Goal: Task Accomplishment & Management: Manage account settings

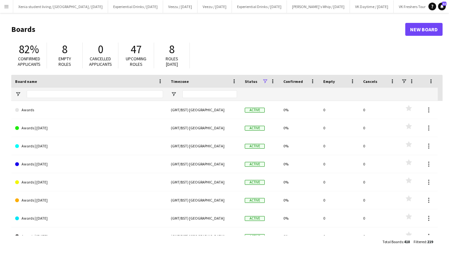
click at [3, 5] on button "Menu" at bounding box center [6, 6] width 13 height 13
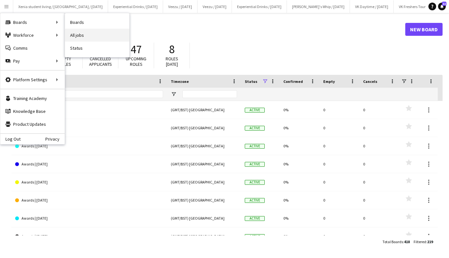
click at [76, 33] on link "All jobs" at bounding box center [97, 35] width 64 height 13
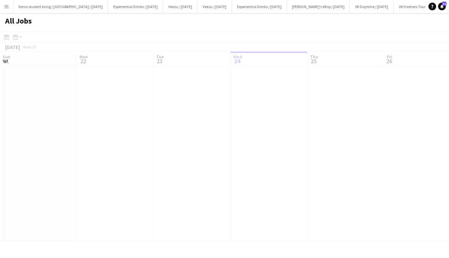
scroll to position [0, 154]
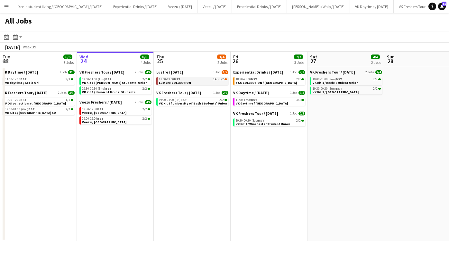
click at [186, 81] on span "Lusture COLLECTION" at bounding box center [175, 82] width 32 height 4
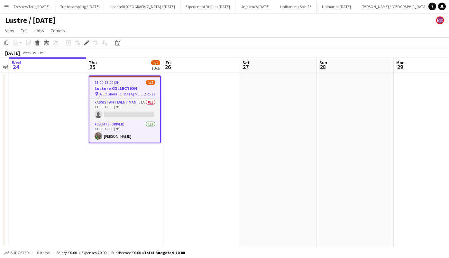
scroll to position [0, 648]
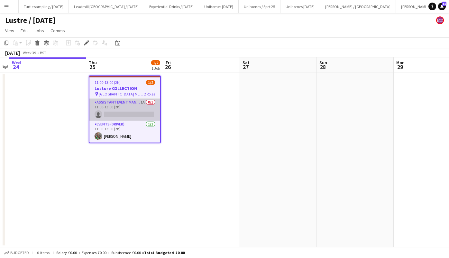
click at [136, 115] on app-card-role "Assistant Event Manager 1A 0/1 11:00-13:00 (2h) single-neutral-actions" at bounding box center [125, 110] width 71 height 22
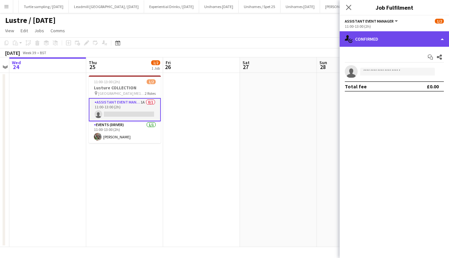
click at [362, 40] on div "single-neutral-actions-check-2 Confirmed" at bounding box center [394, 38] width 109 height 15
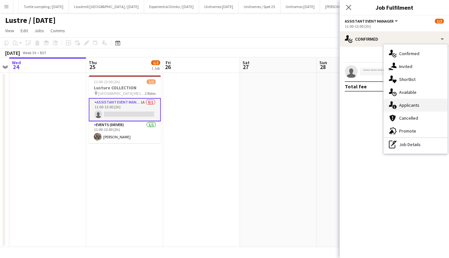
click at [402, 109] on div "single-neutral-actions-information Applicants" at bounding box center [416, 105] width 64 height 13
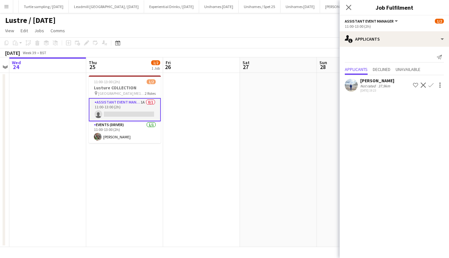
click at [373, 80] on div "Aditya Vyas" at bounding box center [378, 81] width 34 height 6
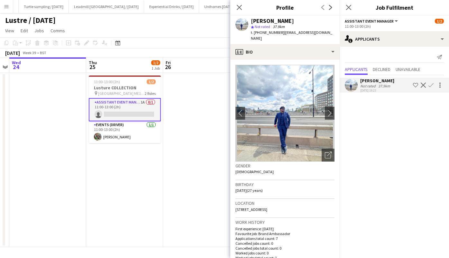
click at [330, 105] on app-crew-profile-bio "chevron-left chevron-right Open photos pop-in Gender Male Birthday 08-01-1998 (…" at bounding box center [285, 159] width 109 height 198
click at [325, 109] on app-icon "chevron-right" at bounding box center [330, 112] width 10 height 7
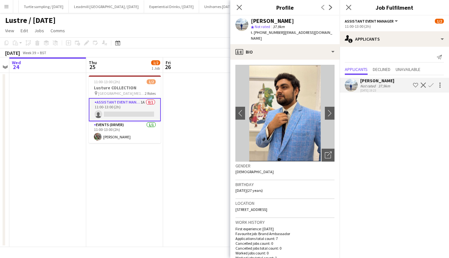
click at [433, 85] on app-icon "Confirm" at bounding box center [431, 84] width 5 height 5
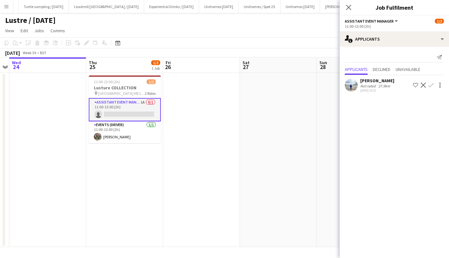
click at [433, 85] on app-icon "Confirm" at bounding box center [431, 84] width 5 height 5
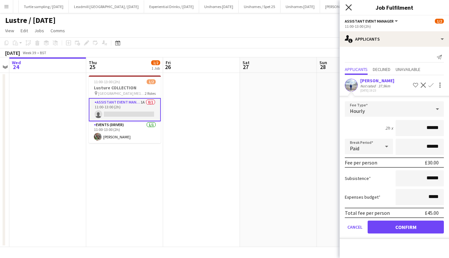
click at [348, 6] on icon at bounding box center [349, 7] width 6 height 6
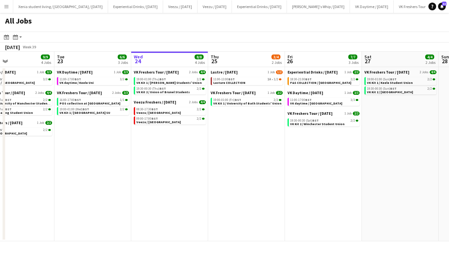
scroll to position [0, 251]
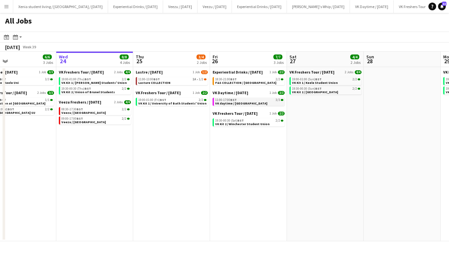
click at [245, 99] on div "11:00-17:00 BST 3/3" at bounding box center [249, 99] width 68 height 3
click at [254, 80] on span "F&S COLLECTION / Stoke-on-Trent" at bounding box center [245, 82] width 61 height 4
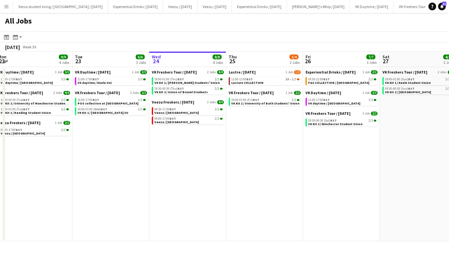
scroll to position [0, 168]
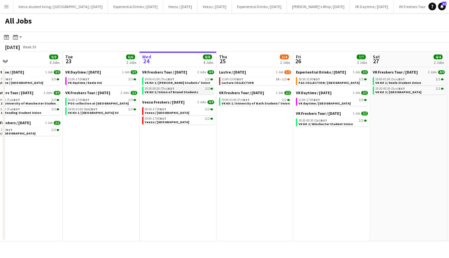
click at [172, 90] on span "VK Kit 2 / Union of Brunel Students" at bounding box center [171, 92] width 53 height 4
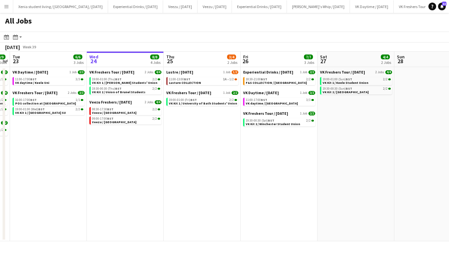
scroll to position [0, 192]
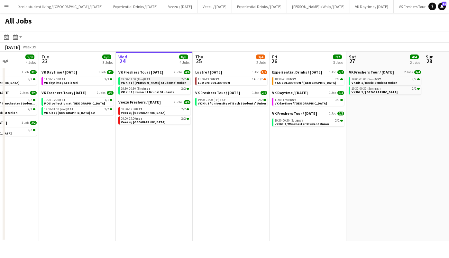
click at [164, 79] on div "19:00-01:00 (Thu) BST 2/2" at bounding box center [155, 79] width 68 height 3
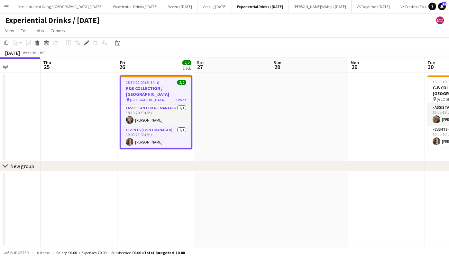
scroll to position [0, 198]
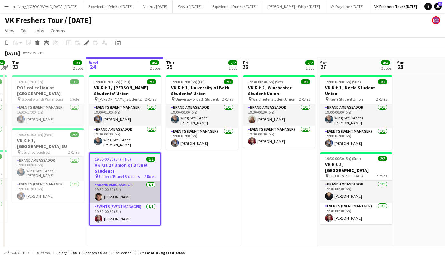
click at [114, 193] on app-card-role "Brand Ambassador [DATE] 19:30-00:30 (5h) [PERSON_NAME]" at bounding box center [125, 192] width 71 height 22
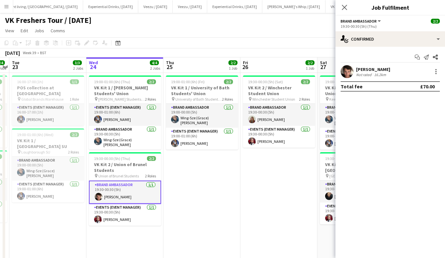
click at [365, 66] on div "[PERSON_NAME]" at bounding box center [373, 69] width 34 height 6
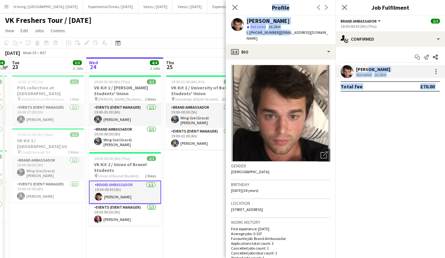
drag, startPoint x: 365, startPoint y: 66, endPoint x: 279, endPoint y: 27, distance: 94.9
click at [279, 27] on body "Menu Boards Boards Boards All jobs Status Workforce Workforce My Workforce Recr…" at bounding box center [222, 150] width 445 height 300
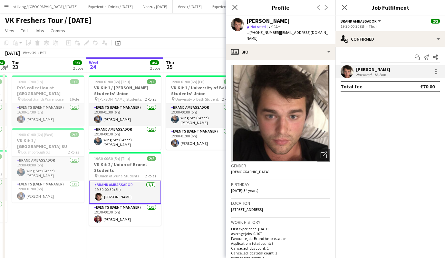
drag, startPoint x: 279, startPoint y: 27, endPoint x: 275, endPoint y: 35, distance: 9.5
click at [275, 35] on div "[PERSON_NAME] star Not rated 16.2km t. [PHONE_NUMBER] | [EMAIL_ADDRESS][DOMAIN_…" at bounding box center [280, 29] width 109 height 29
click at [256, 32] on span "t. [PHONE_NUMBER]" at bounding box center [262, 32] width 33 height 5
drag, startPoint x: 255, startPoint y: 32, endPoint x: 273, endPoint y: 33, distance: 18.7
click at [273, 33] on span "t. [PHONE_NUMBER]" at bounding box center [262, 32] width 33 height 5
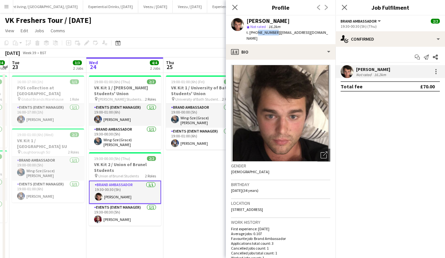
drag, startPoint x: 273, startPoint y: 33, endPoint x: 261, endPoint y: 32, distance: 12.6
click at [261, 32] on span "t. [PHONE_NUMBER]" at bounding box center [262, 32] width 33 height 5
click at [259, 32] on span "t. [PHONE_NUMBER]" at bounding box center [262, 32] width 33 height 5
drag, startPoint x: 255, startPoint y: 32, endPoint x: 274, endPoint y: 33, distance: 18.7
click at [274, 33] on span "t. [PHONE_NUMBER]" at bounding box center [262, 32] width 33 height 5
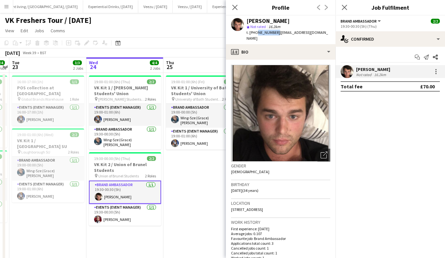
copy span "7890064163"
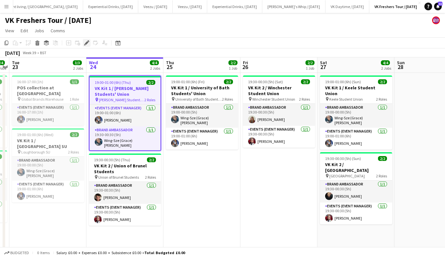
click at [87, 42] on icon at bounding box center [87, 43] width 4 height 4
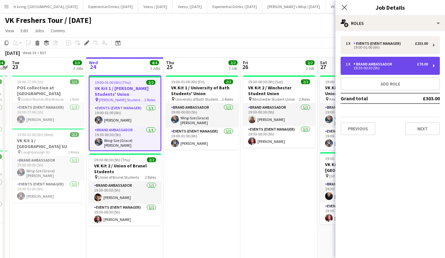
click at [378, 66] on div "Brand Ambassador" at bounding box center [373, 64] width 41 height 5
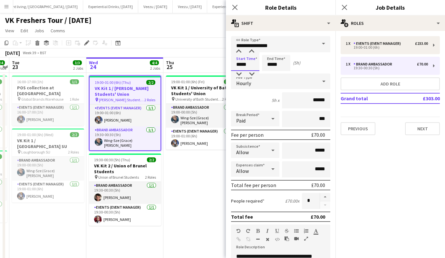
click at [246, 62] on input "*****" at bounding box center [245, 63] width 28 height 16
click at [237, 50] on div at bounding box center [238, 51] width 13 height 6
click at [239, 72] on div at bounding box center [238, 74] width 13 height 6
type input "*****"
click at [239, 72] on div at bounding box center [238, 74] width 13 height 6
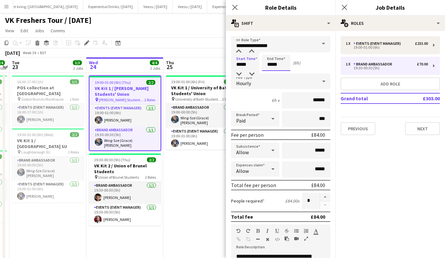
click at [269, 66] on input "*****" at bounding box center [276, 63] width 28 height 16
type input "*****"
click at [269, 74] on div at bounding box center [269, 74] width 13 height 6
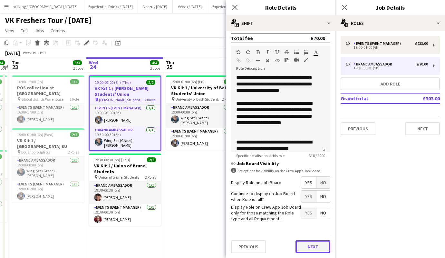
click at [307, 244] on button "Next" at bounding box center [312, 246] width 35 height 13
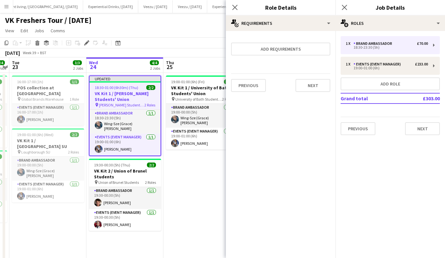
scroll to position [0, 0]
click at [315, 89] on button "Next" at bounding box center [312, 85] width 35 height 13
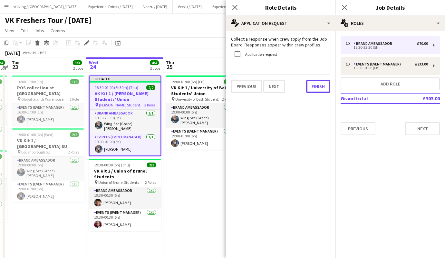
click at [315, 89] on button "Finish" at bounding box center [318, 86] width 24 height 13
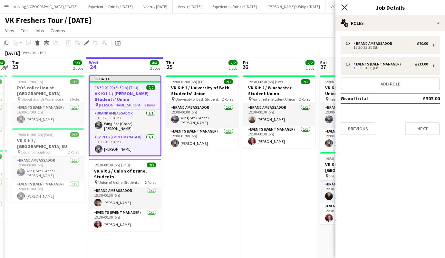
click at [345, 9] on icon at bounding box center [344, 7] width 6 height 6
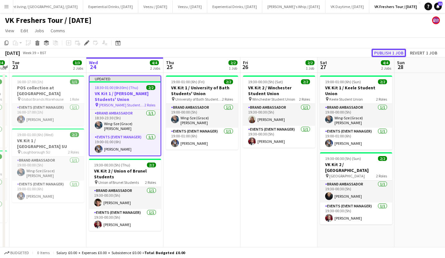
click at [382, 51] on button "Publish 1 job" at bounding box center [388, 53] width 34 height 8
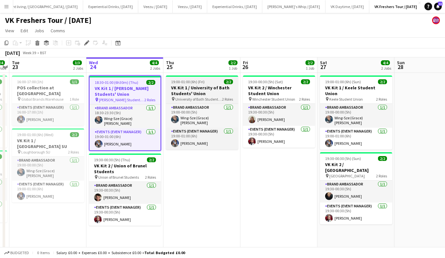
click at [201, 88] on h3 "VK Kit 1 / University of Bath Students' Union" at bounding box center [202, 91] width 72 height 12
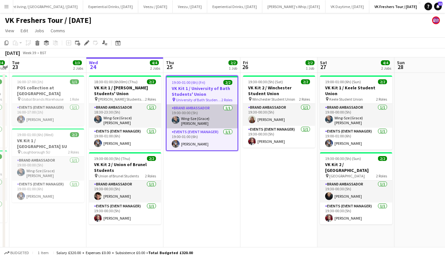
click at [197, 119] on app-card-role "Brand Ambassador [DATE] 19:00-00:00 (5h) Wing-Sze (Grace) [PERSON_NAME]" at bounding box center [201, 116] width 71 height 24
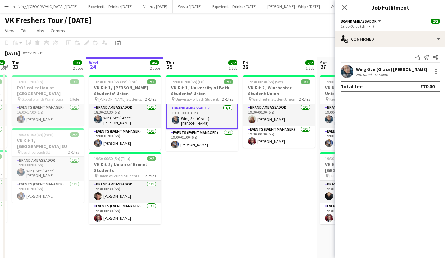
click at [371, 69] on div "Wing-Sze (Grace) [PERSON_NAME]" at bounding box center [391, 69] width 71 height 6
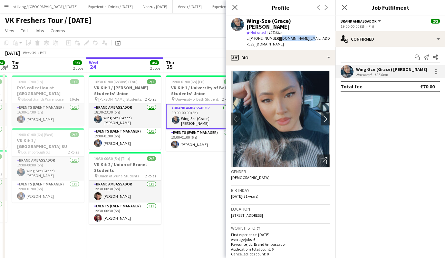
drag, startPoint x: 277, startPoint y: 33, endPoint x: 305, endPoint y: 31, distance: 28.4
click at [305, 36] on span "| [DOMAIN_NAME][EMAIL_ADDRESS][DOMAIN_NAME]" at bounding box center [287, 41] width 83 height 11
copy span "[DOMAIN_NAME][EMAIL_ADDRESS][DOMAIN_NAME]"
click at [236, 6] on icon at bounding box center [234, 7] width 6 height 6
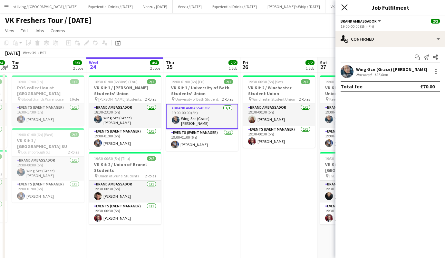
click at [342, 9] on icon at bounding box center [344, 7] width 6 height 6
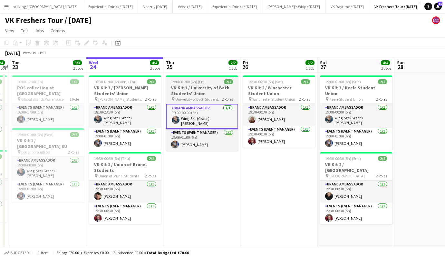
click at [195, 90] on h3 "VK Kit 1 / University of Bath Students' Union" at bounding box center [202, 91] width 72 height 12
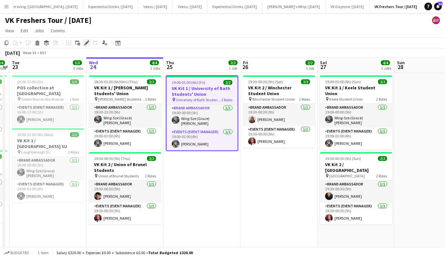
click at [87, 43] on icon at bounding box center [87, 43] width 4 height 4
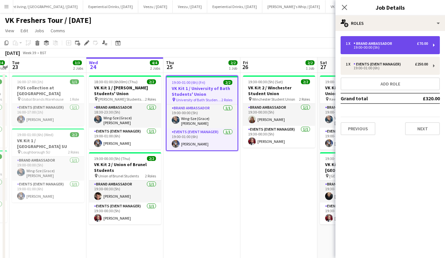
click at [378, 46] on div "19:00-00:00 (5h)" at bounding box center [386, 47] width 82 height 3
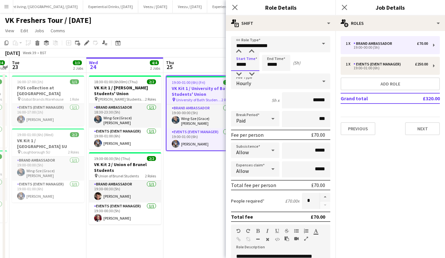
click at [249, 65] on input "*****" at bounding box center [245, 63] width 28 height 16
click at [252, 73] on div at bounding box center [251, 74] width 13 height 6
type input "*****"
click at [252, 73] on div at bounding box center [251, 74] width 13 height 6
drag, startPoint x: 278, startPoint y: 62, endPoint x: 282, endPoint y: 73, distance: 11.6
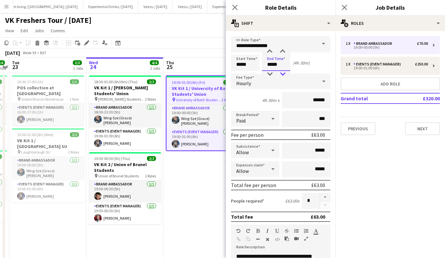
click at [282, 67] on app-time-picker "*****" at bounding box center [276, 64] width 28 height 5
click at [282, 73] on div at bounding box center [282, 74] width 13 height 6
type input "*****"
click at [282, 73] on div at bounding box center [282, 74] width 13 height 6
click at [249, 63] on input "*****" at bounding box center [245, 63] width 28 height 16
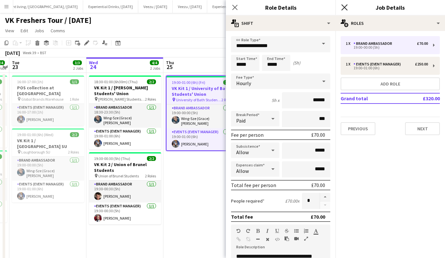
click at [345, 6] on icon at bounding box center [344, 7] width 6 height 6
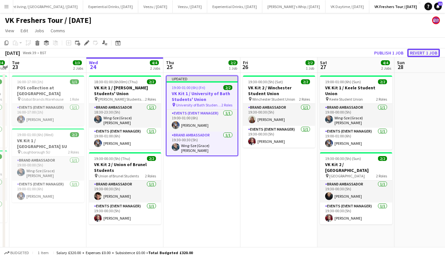
click at [425, 50] on button "Revert 1 job" at bounding box center [423, 53] width 33 height 8
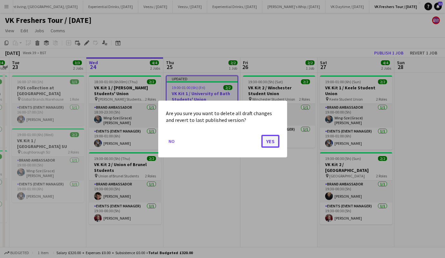
click at [275, 137] on button "Yes" at bounding box center [270, 141] width 18 height 13
